Goal: Task Accomplishment & Management: Use online tool/utility

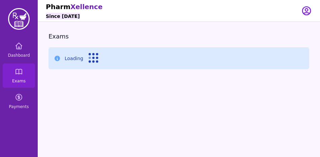
scroll to position [22, 0]
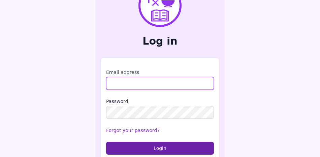
click at [126, 85] on input "Email address" at bounding box center [160, 83] width 108 height 13
type input "**********"
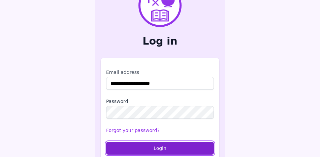
click at [148, 147] on button "Login" at bounding box center [160, 148] width 108 height 13
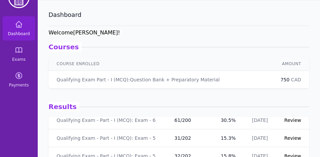
scroll to position [110, 0]
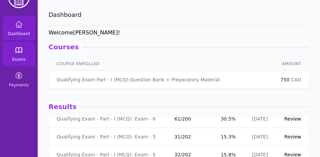
click at [11, 53] on link "Exams" at bounding box center [19, 54] width 32 height 24
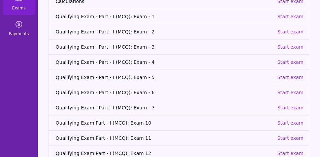
scroll to position [118, 0]
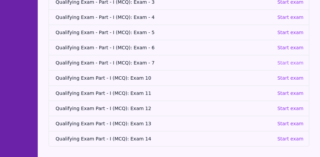
click at [287, 63] on p "Start exam" at bounding box center [290, 62] width 26 height 7
